Goal: Task Accomplishment & Management: Use online tool/utility

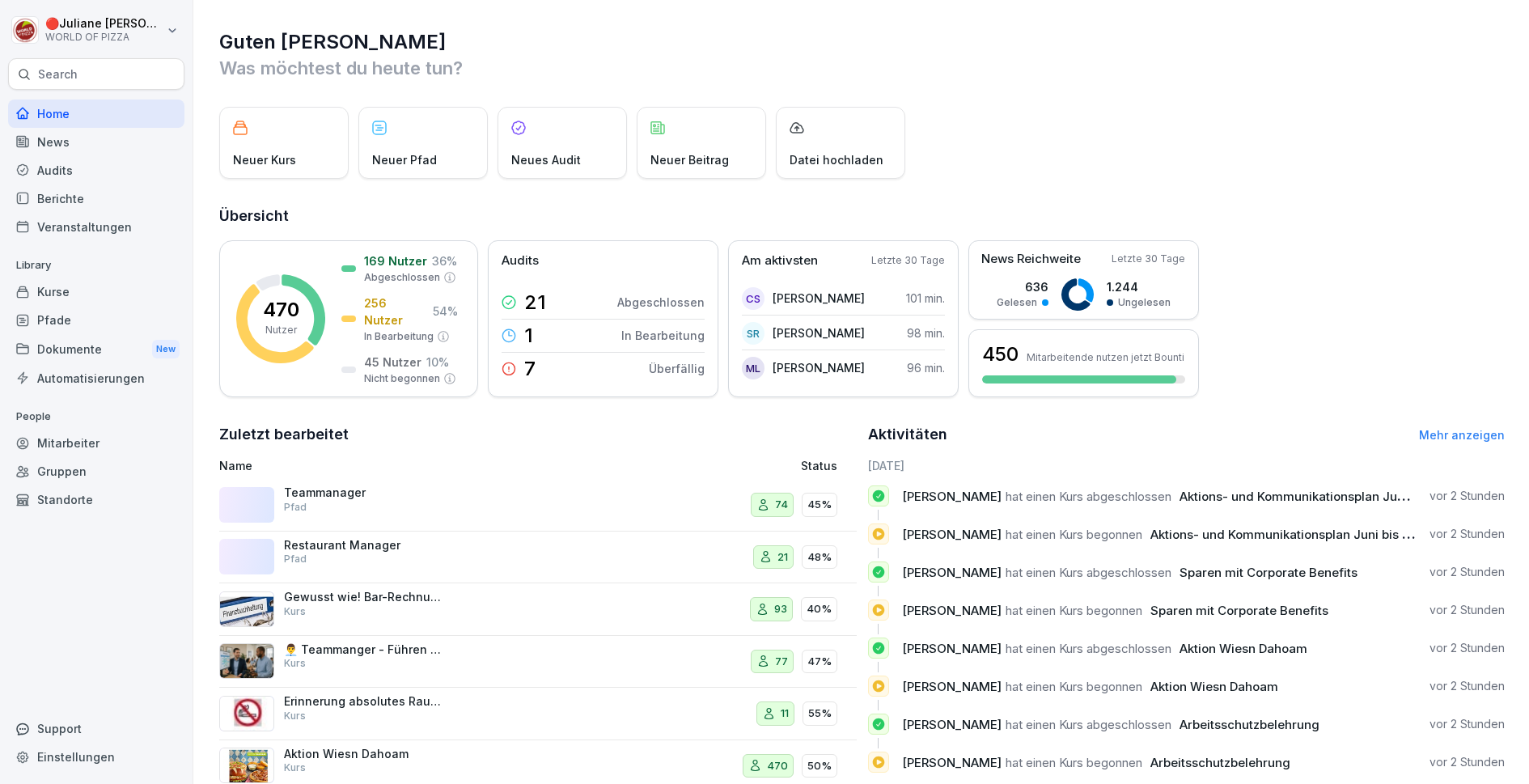
click at [112, 447] on div "Mitarbeiter" at bounding box center [96, 443] width 176 height 29
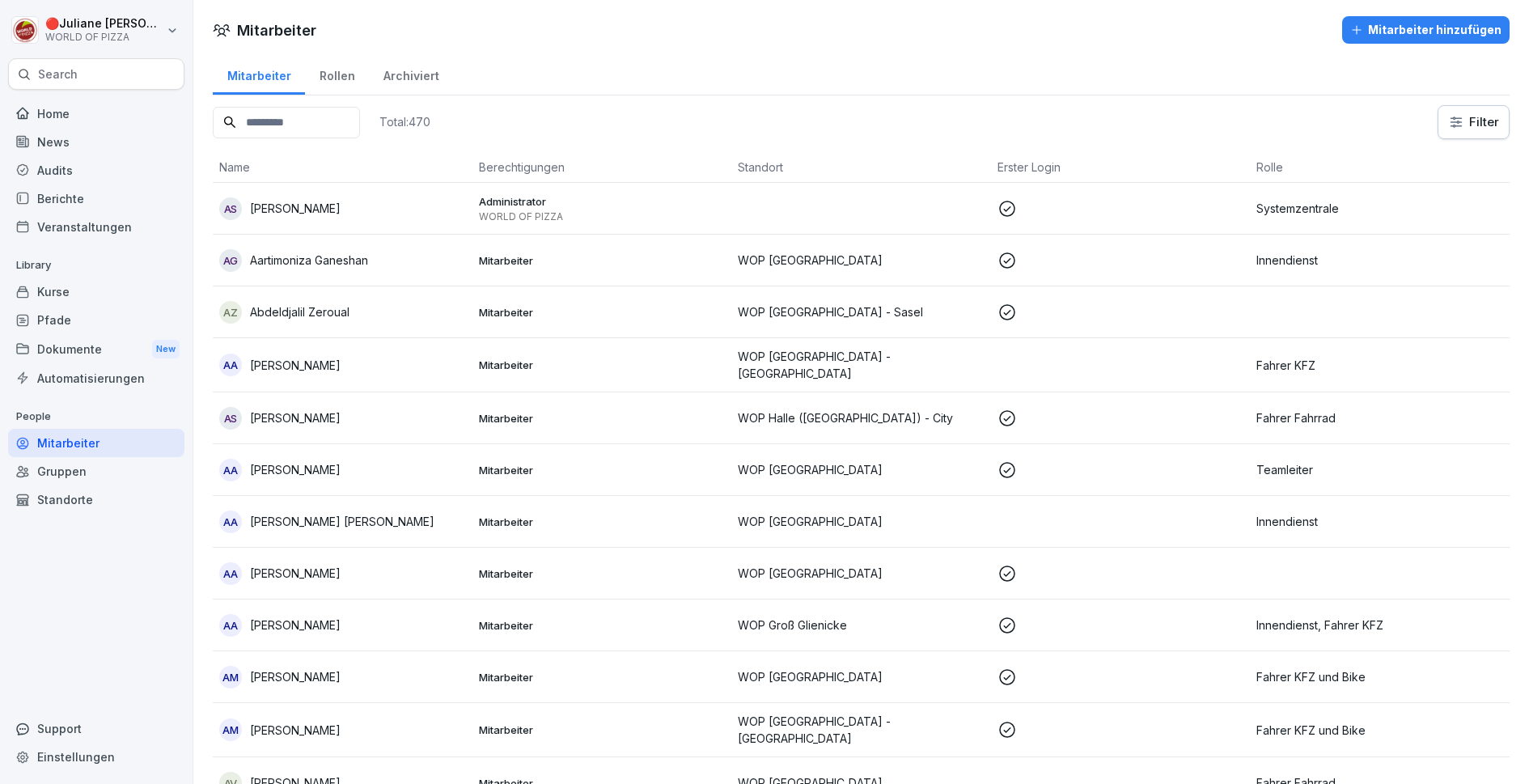
click at [303, 122] on input at bounding box center [287, 122] width 148 height 32
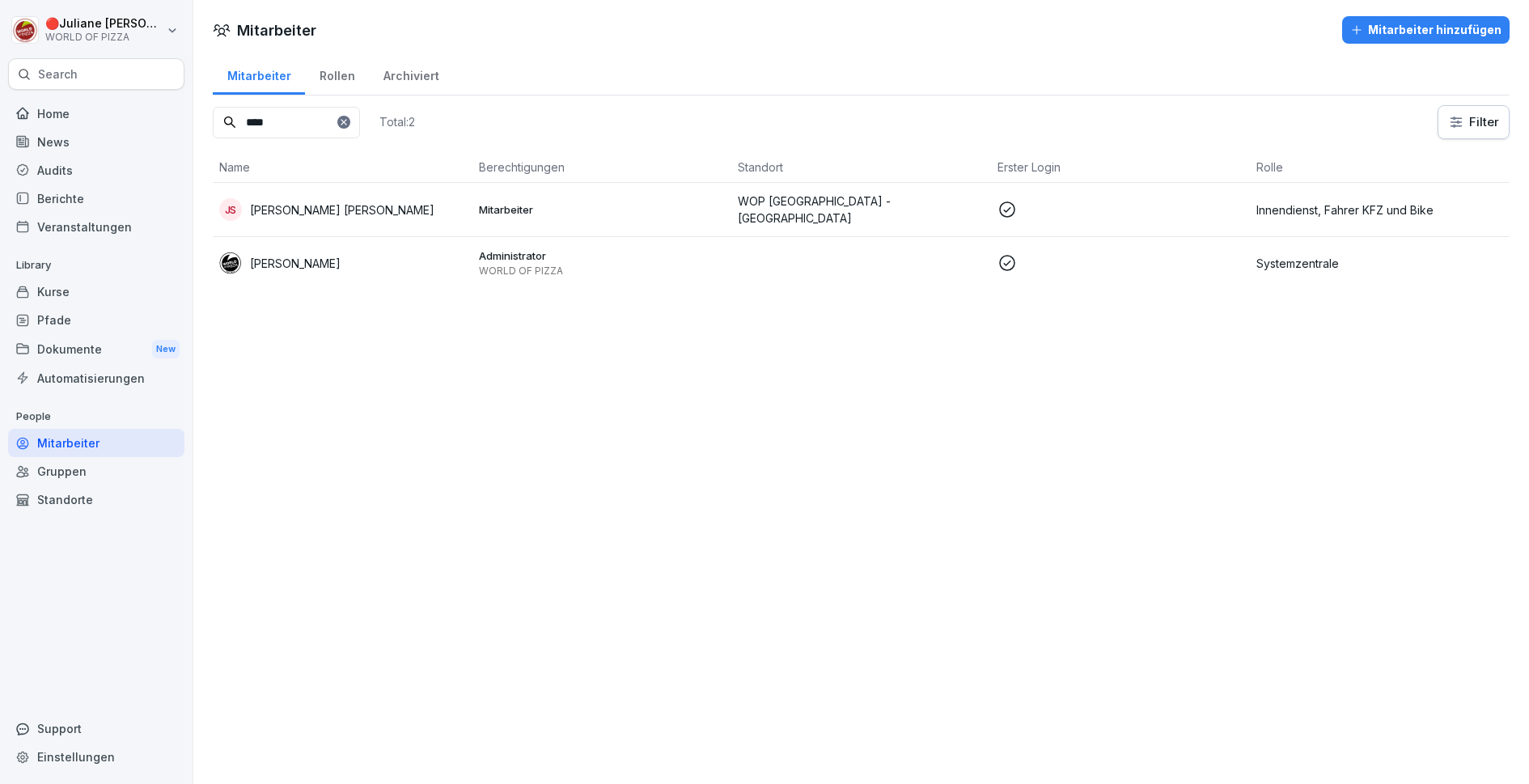
type input "****"
click at [304, 262] on p "[PERSON_NAME]" at bounding box center [295, 263] width 91 height 17
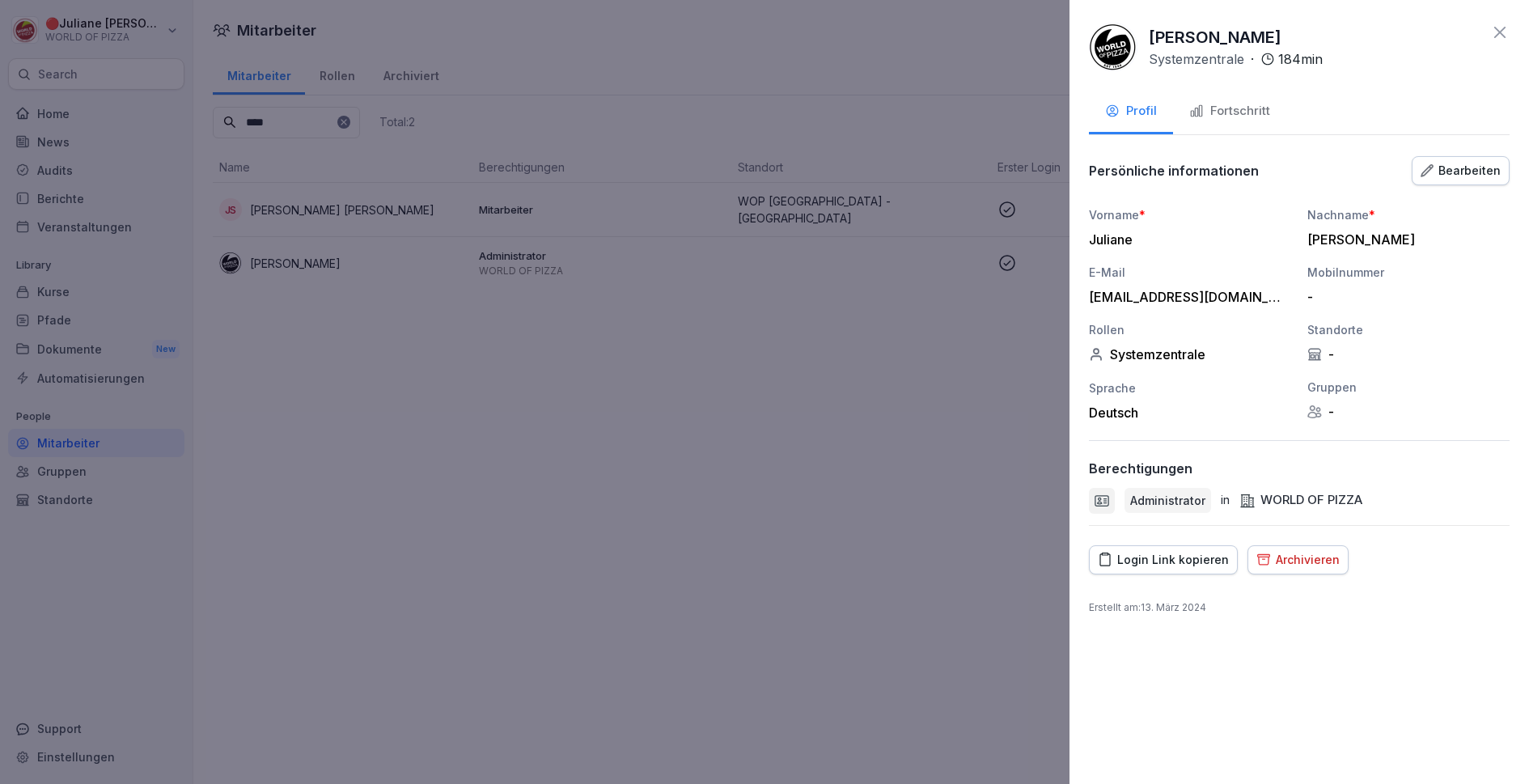
click at [1152, 573] on div "[PERSON_NAME] Systemzentrale · 184 min Profil Fortschritt Persönliche informati…" at bounding box center [1299, 392] width 460 height 784
click at [1167, 554] on div "Login Link kopieren" at bounding box center [1163, 559] width 131 height 18
